Goal: Unclear

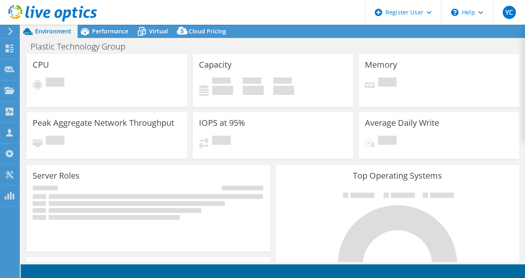
select select "USD"
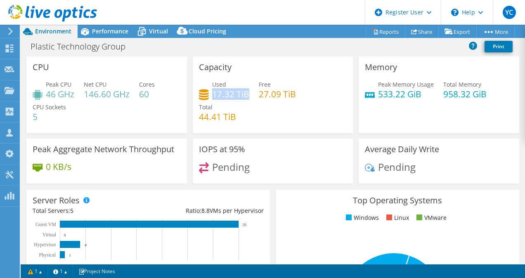
drag, startPoint x: 210, startPoint y: 91, endPoint x: 245, endPoint y: 95, distance: 35.3
click at [245, 95] on h4 "17.32 TiB" at bounding box center [230, 94] width 37 height 9
